Goal: Task Accomplishment & Management: Use online tool/utility

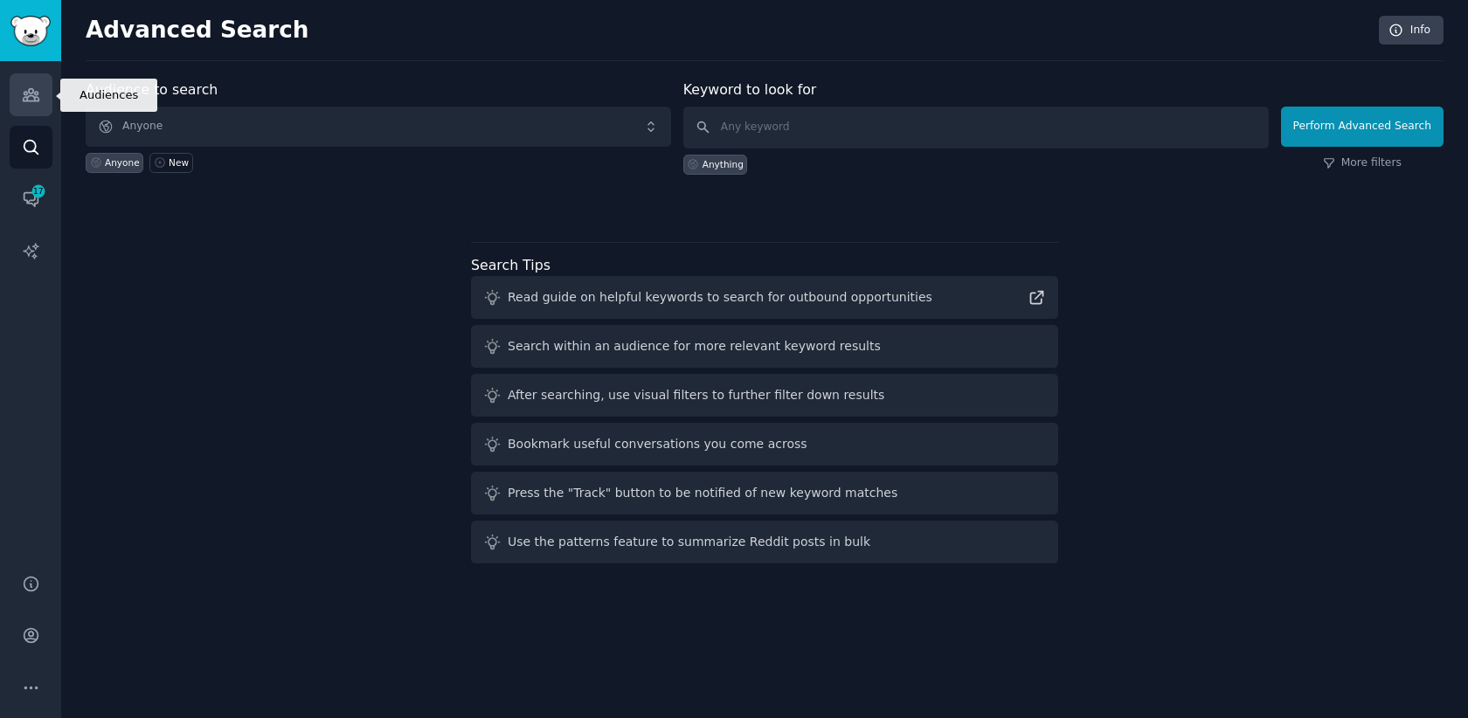
click at [37, 80] on link "Audiences" at bounding box center [31, 94] width 43 height 43
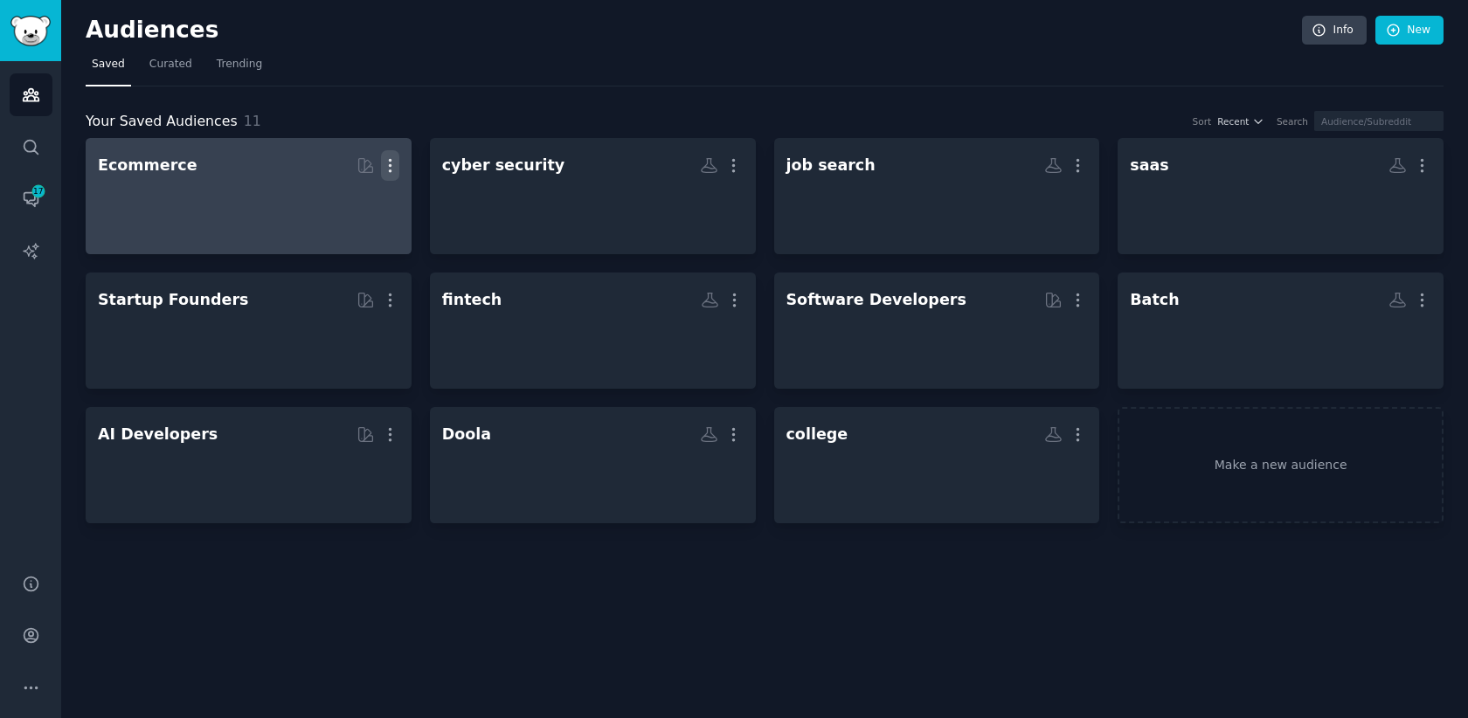
click at [389, 166] on icon "button" at bounding box center [390, 166] width 2 height 12
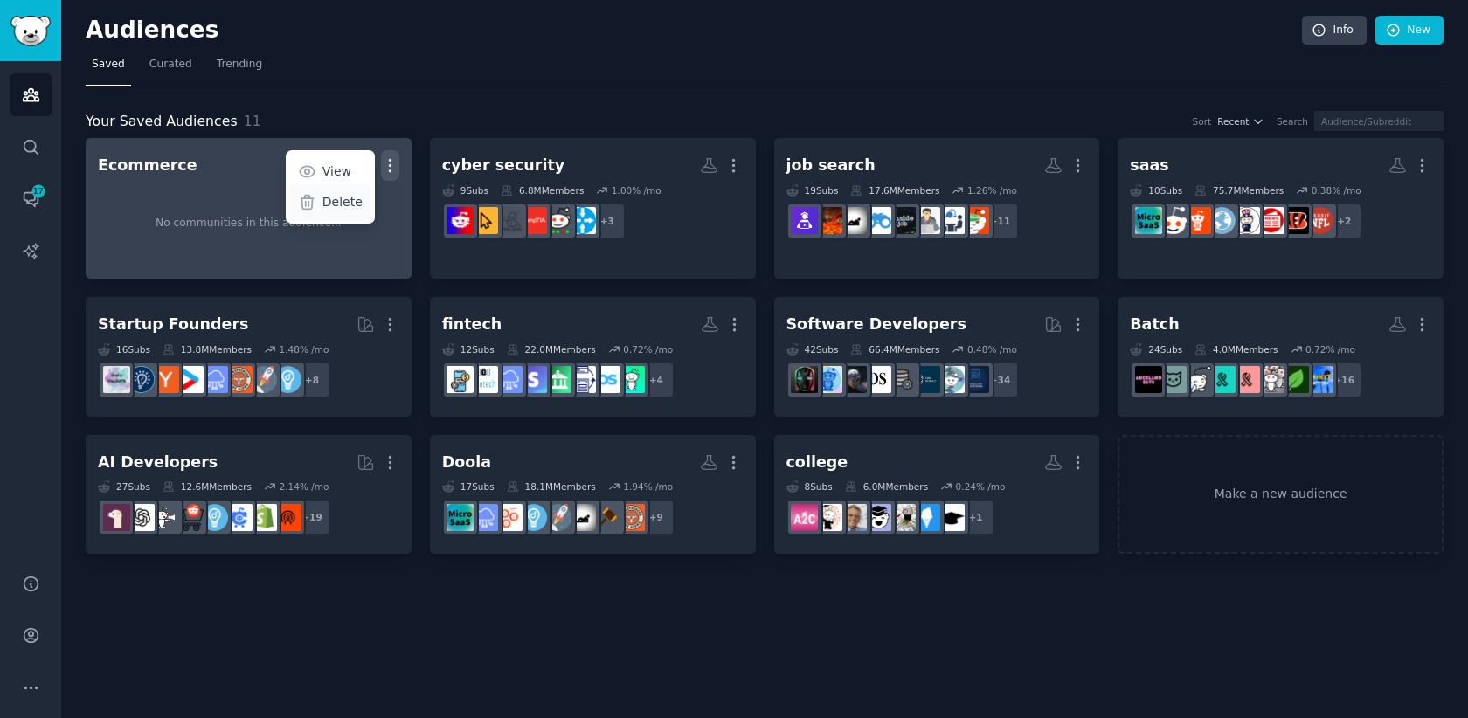
click at [342, 195] on p "Delete" at bounding box center [342, 202] width 40 height 18
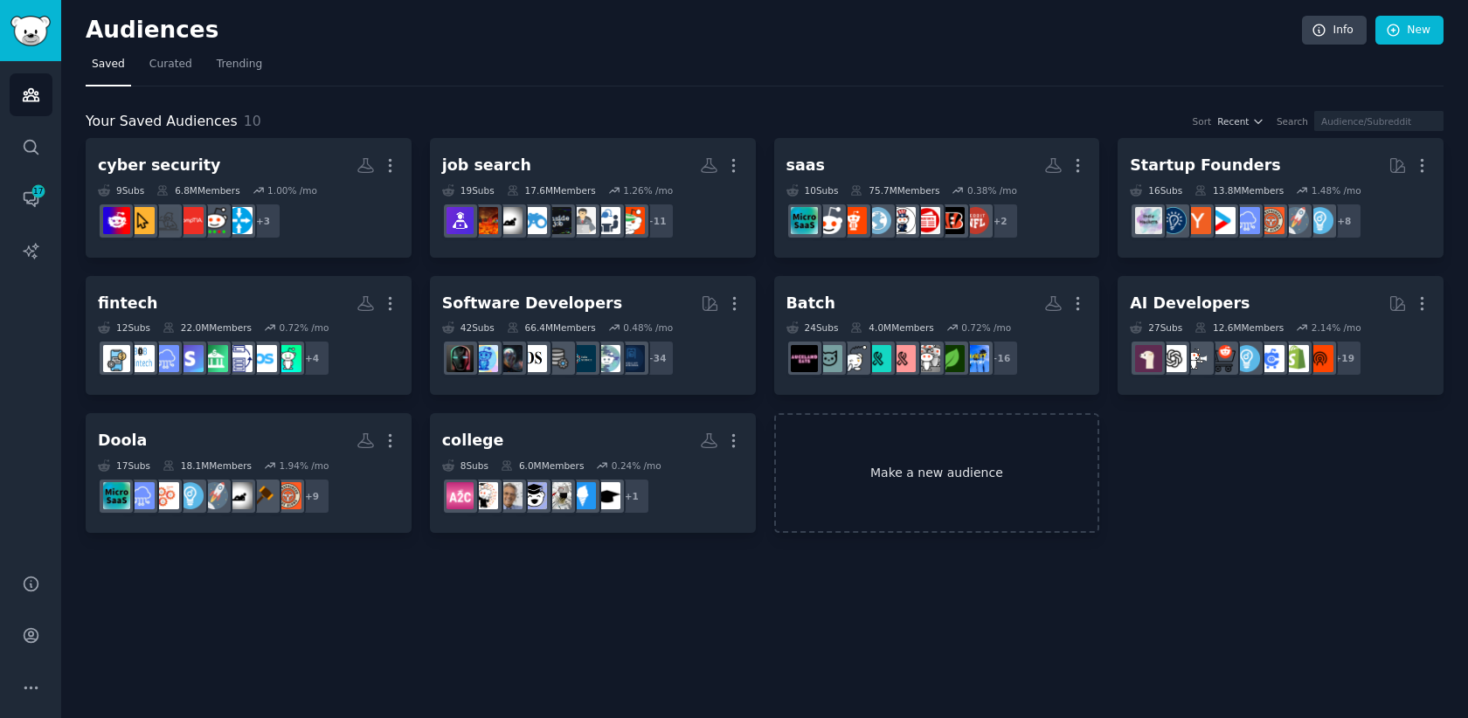
click at [998, 481] on link "Make a new audience" at bounding box center [937, 473] width 326 height 120
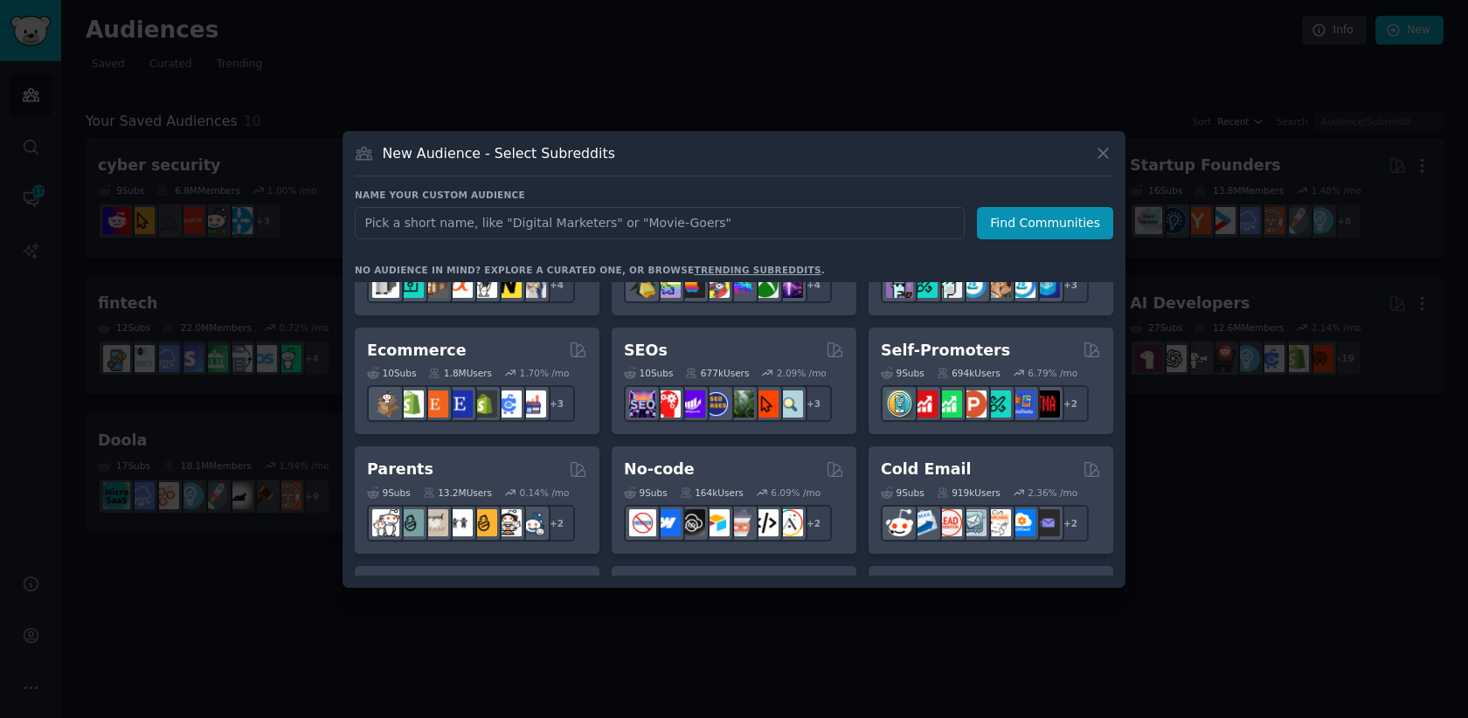
scroll to position [674, 0]
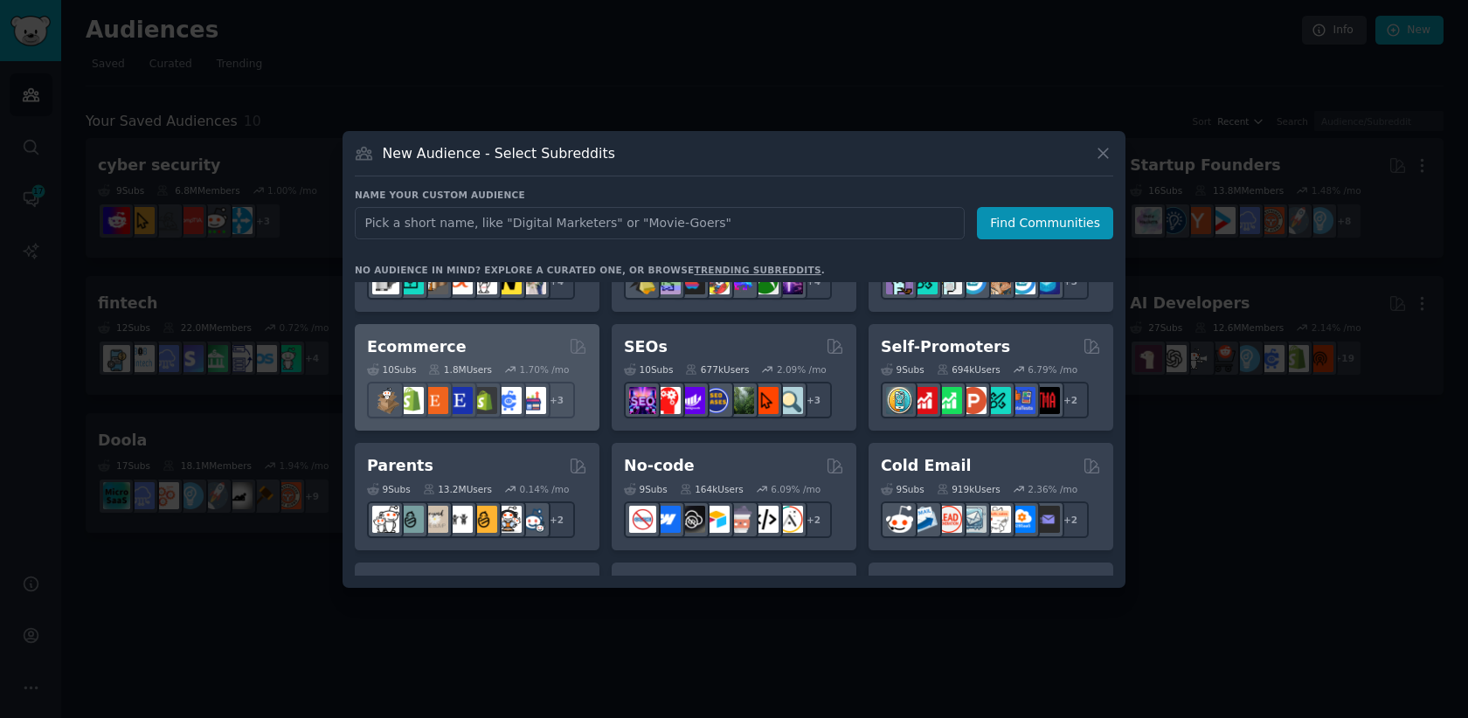
click at [510, 352] on div "Ecommerce" at bounding box center [477, 347] width 220 height 22
